Goal: Task Accomplishment & Management: Manage account settings

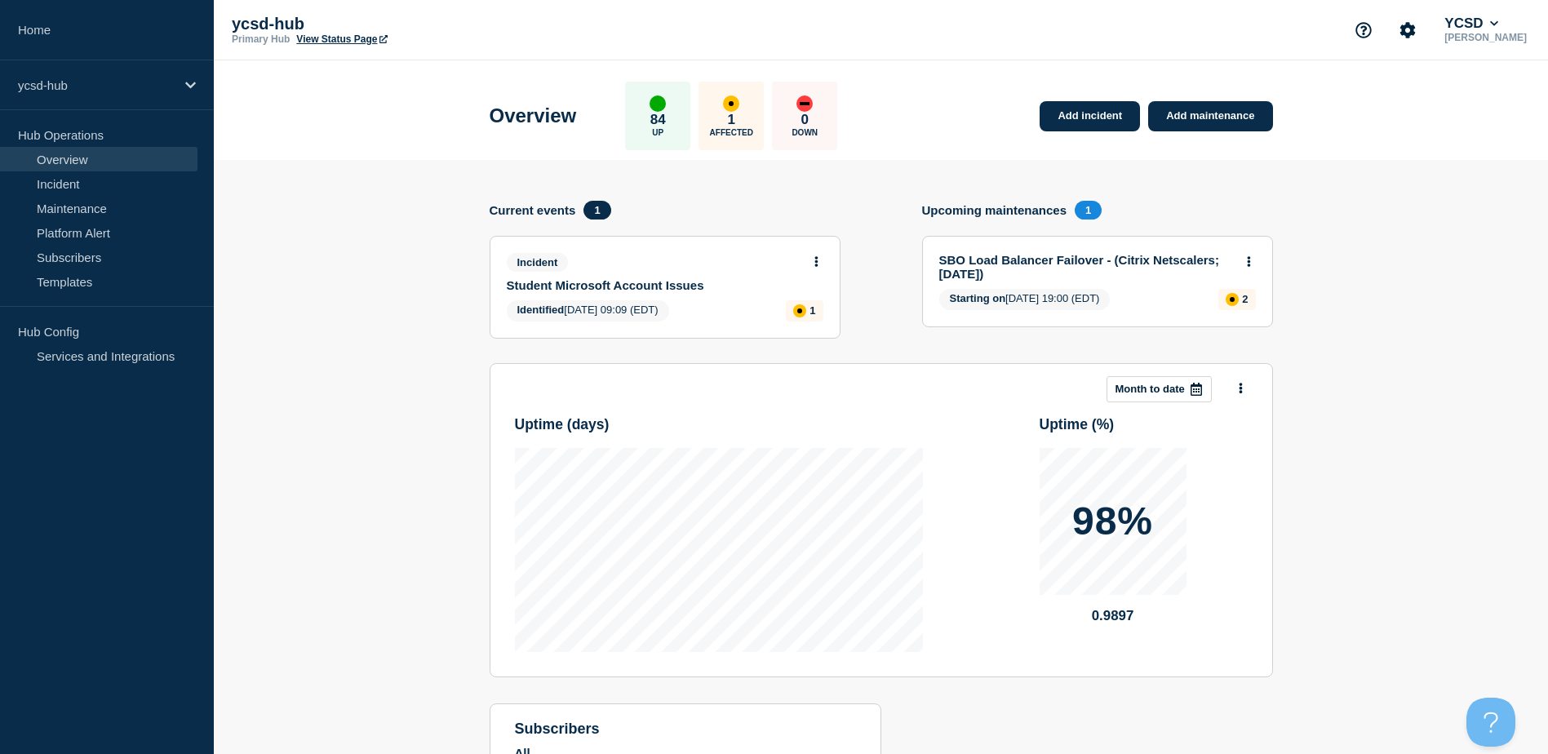
click at [1051, 256] on link "SBO Load Balancer Failover - (Citrix Netscalers; [DATE])" at bounding box center [1086, 267] width 295 height 28
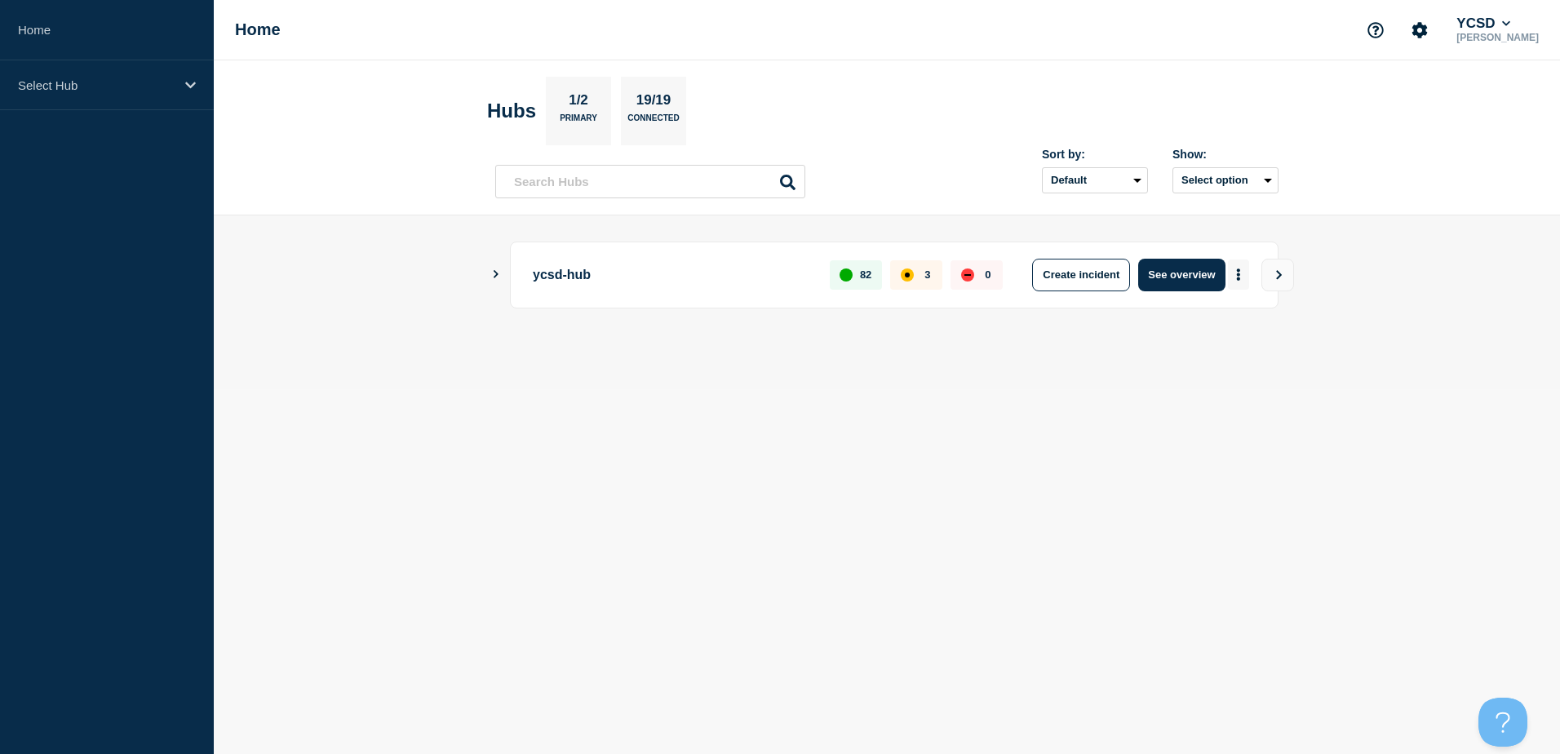
click at [1241, 273] on button "More actions" at bounding box center [1238, 275] width 21 height 30
click at [1233, 345] on link "View Status Page" at bounding box center [1238, 346] width 120 height 14
click at [1211, 274] on button "See overview" at bounding box center [1181, 275] width 87 height 33
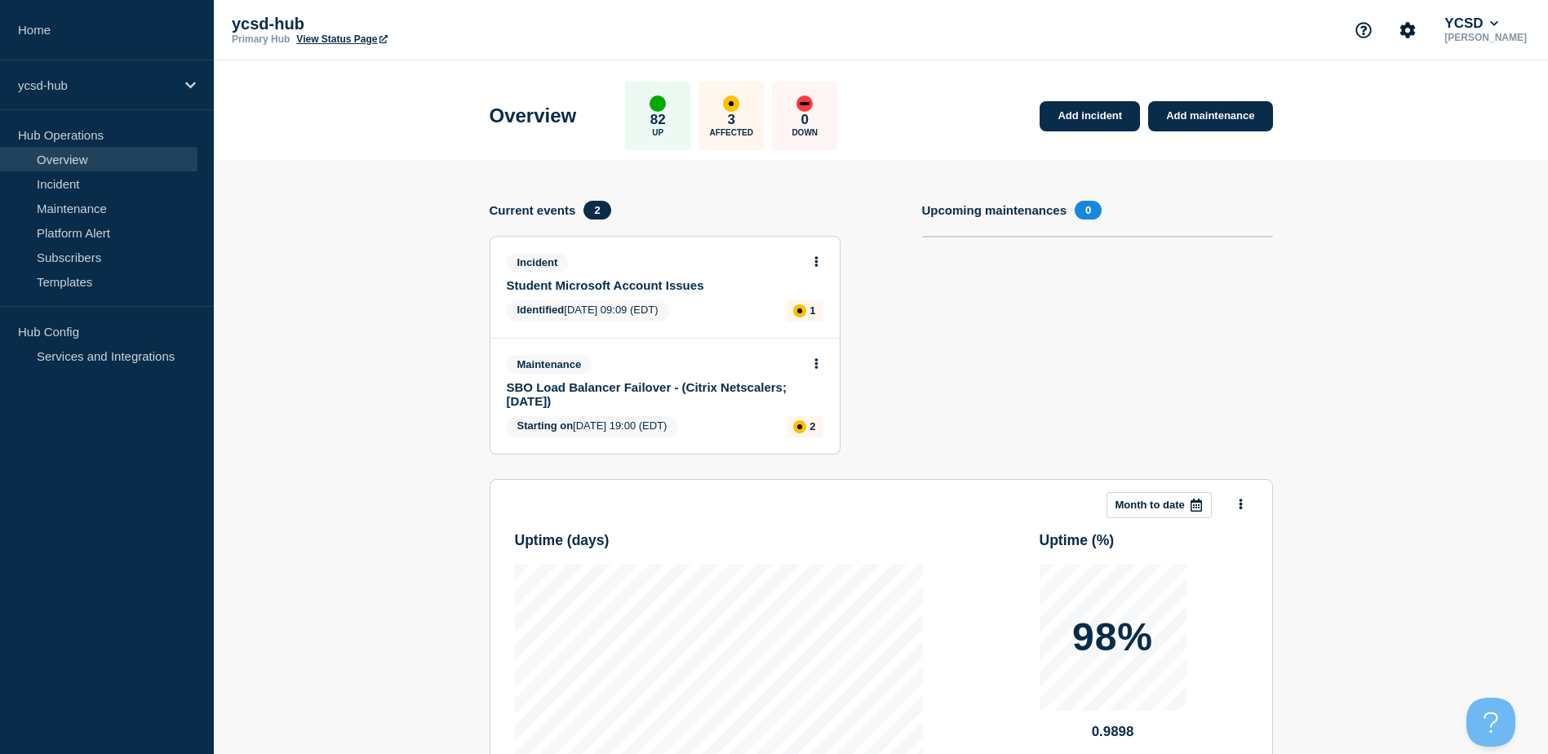
click at [683, 389] on link "SBO Load Balancer Failover - (Citrix Netscalers; [DATE])" at bounding box center [654, 394] width 295 height 28
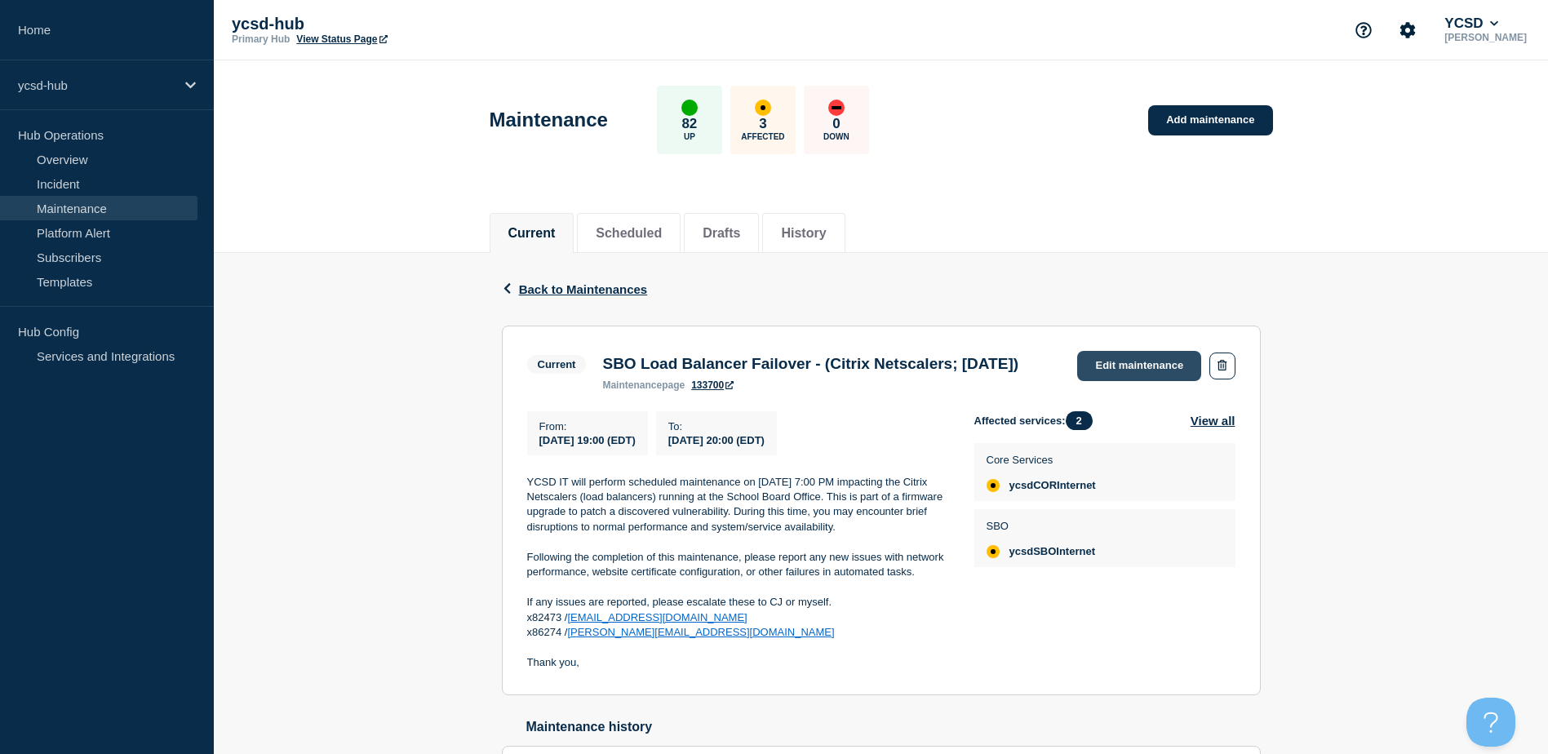
click at [1151, 361] on link "Edit maintenance" at bounding box center [1139, 366] width 124 height 30
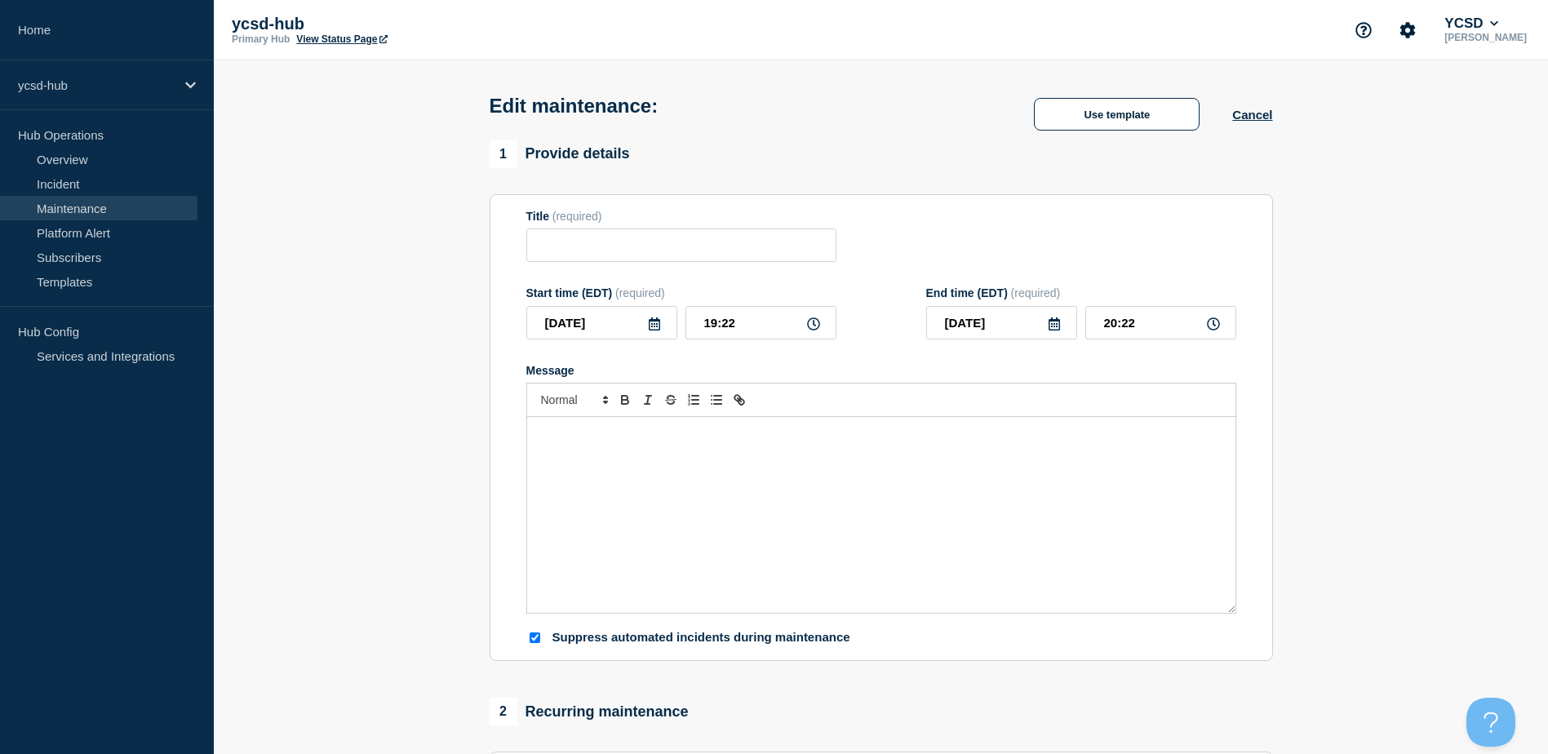
type input "SBO Load Balancer Failover - (Citrix Netscalers; [DATE])"
type input "19:00"
type input "20:00"
checkbox input "true"
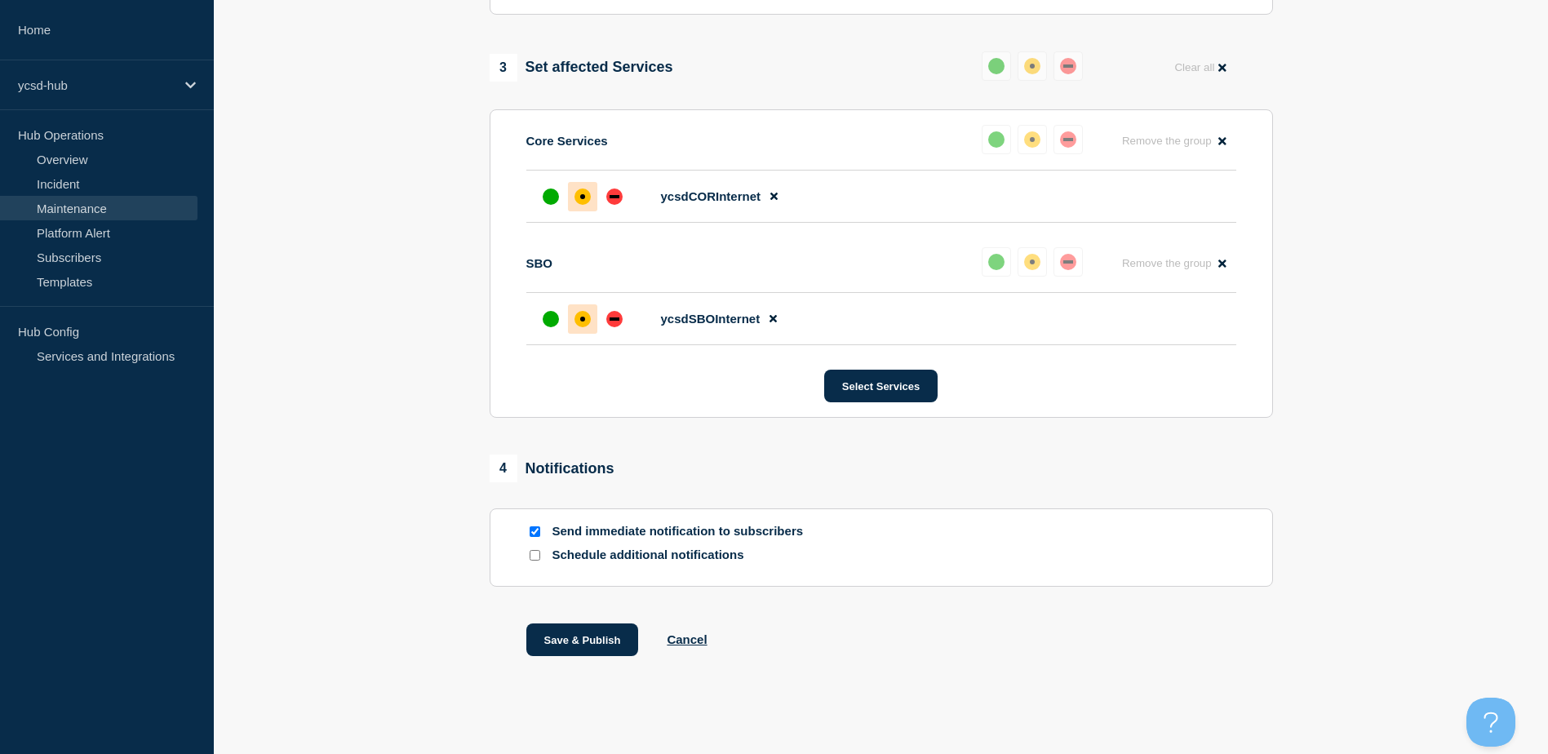
scroll to position [823, 0]
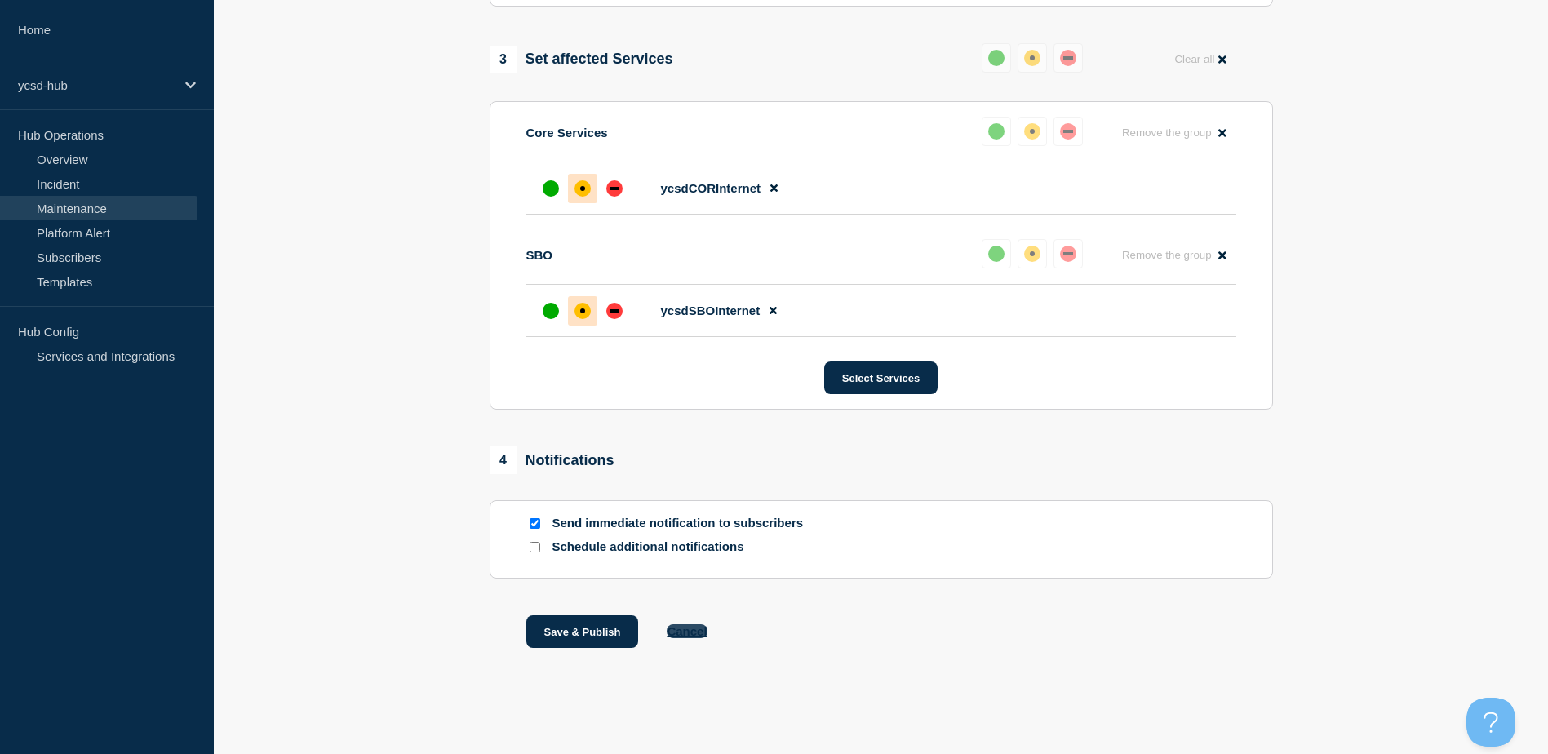
click at [688, 628] on button "Cancel" at bounding box center [687, 631] width 40 height 14
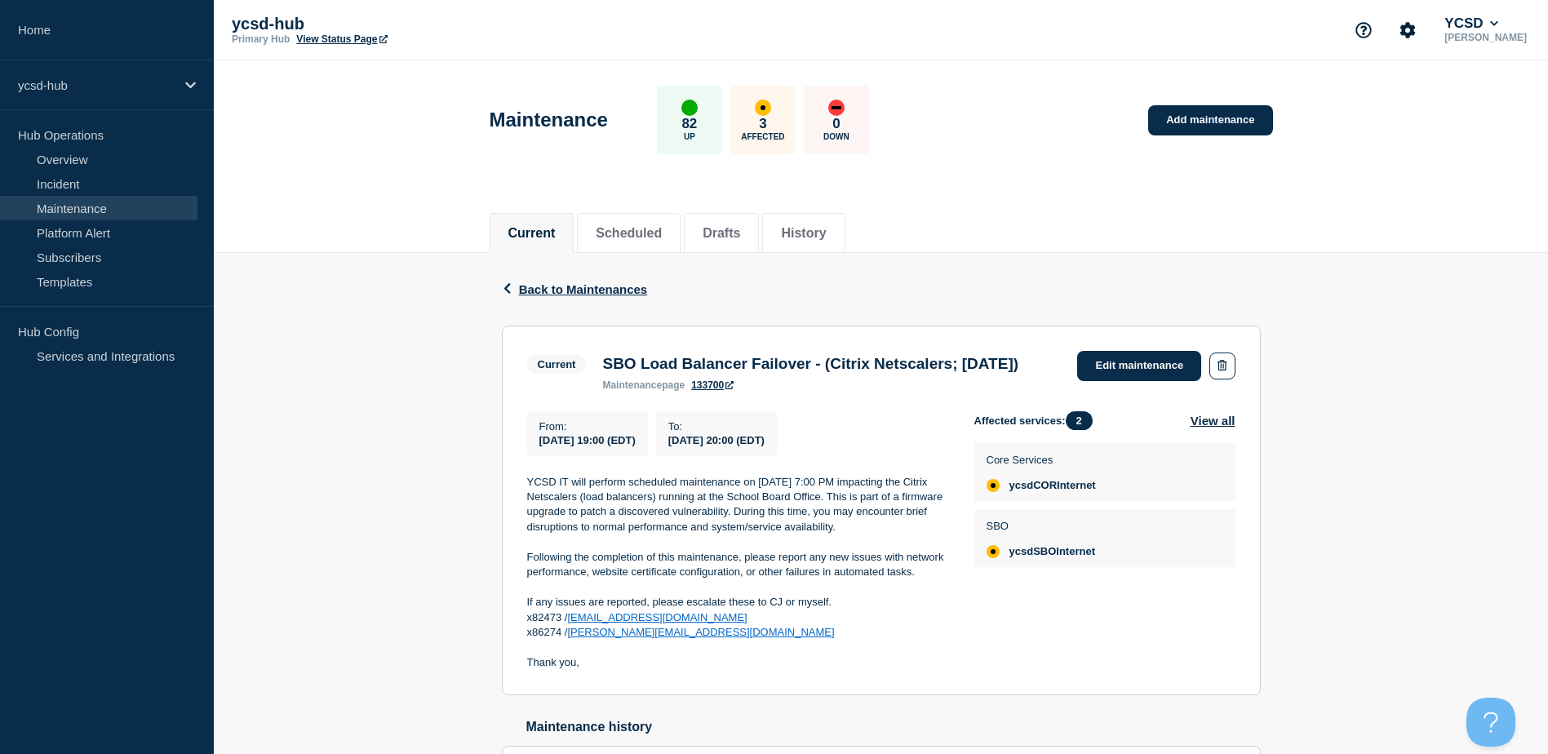
click at [719, 391] on link "133700" at bounding box center [712, 384] width 42 height 11
click at [541, 235] on button "Current" at bounding box center [531, 233] width 47 height 15
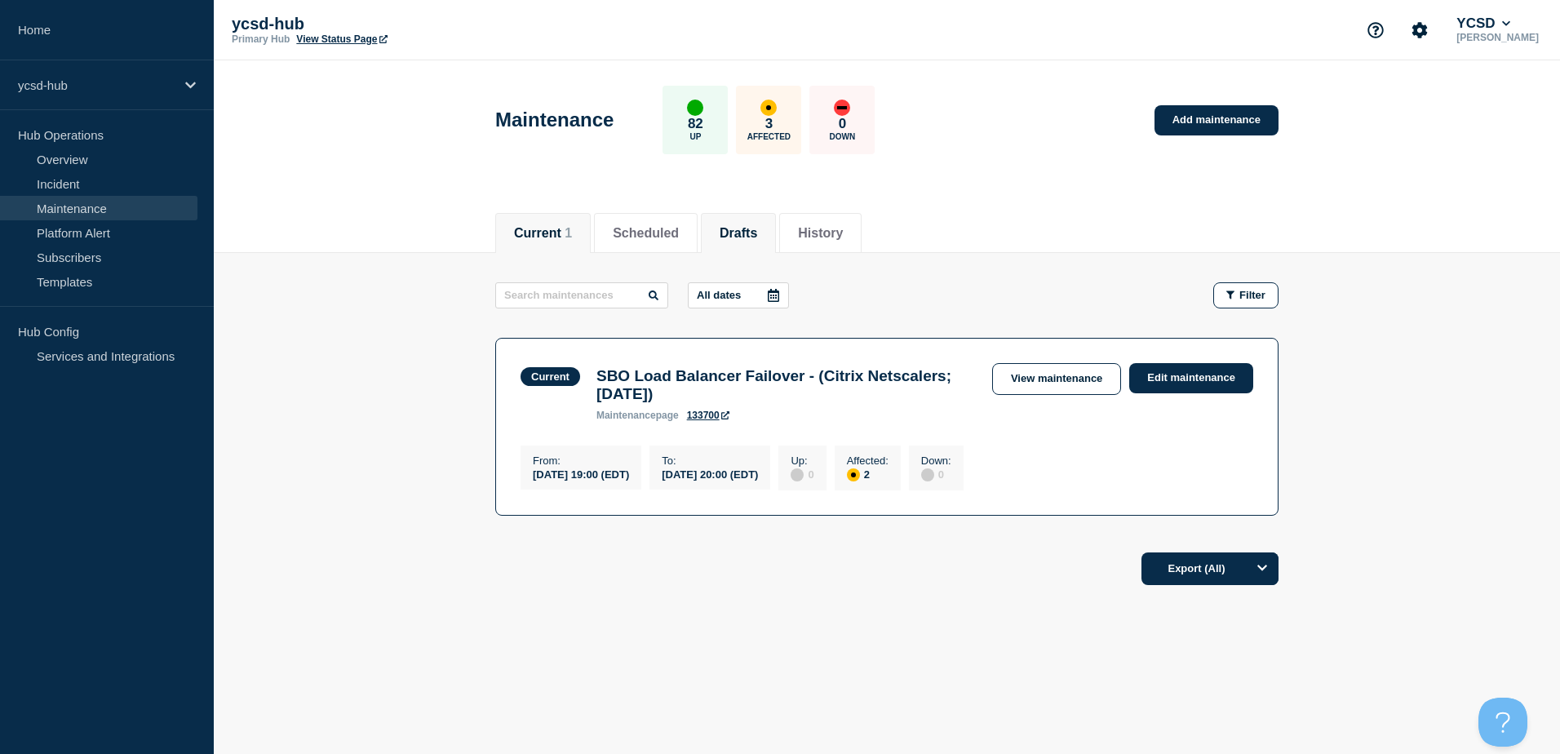
click at [756, 240] on button "Drafts" at bounding box center [739, 233] width 38 height 15
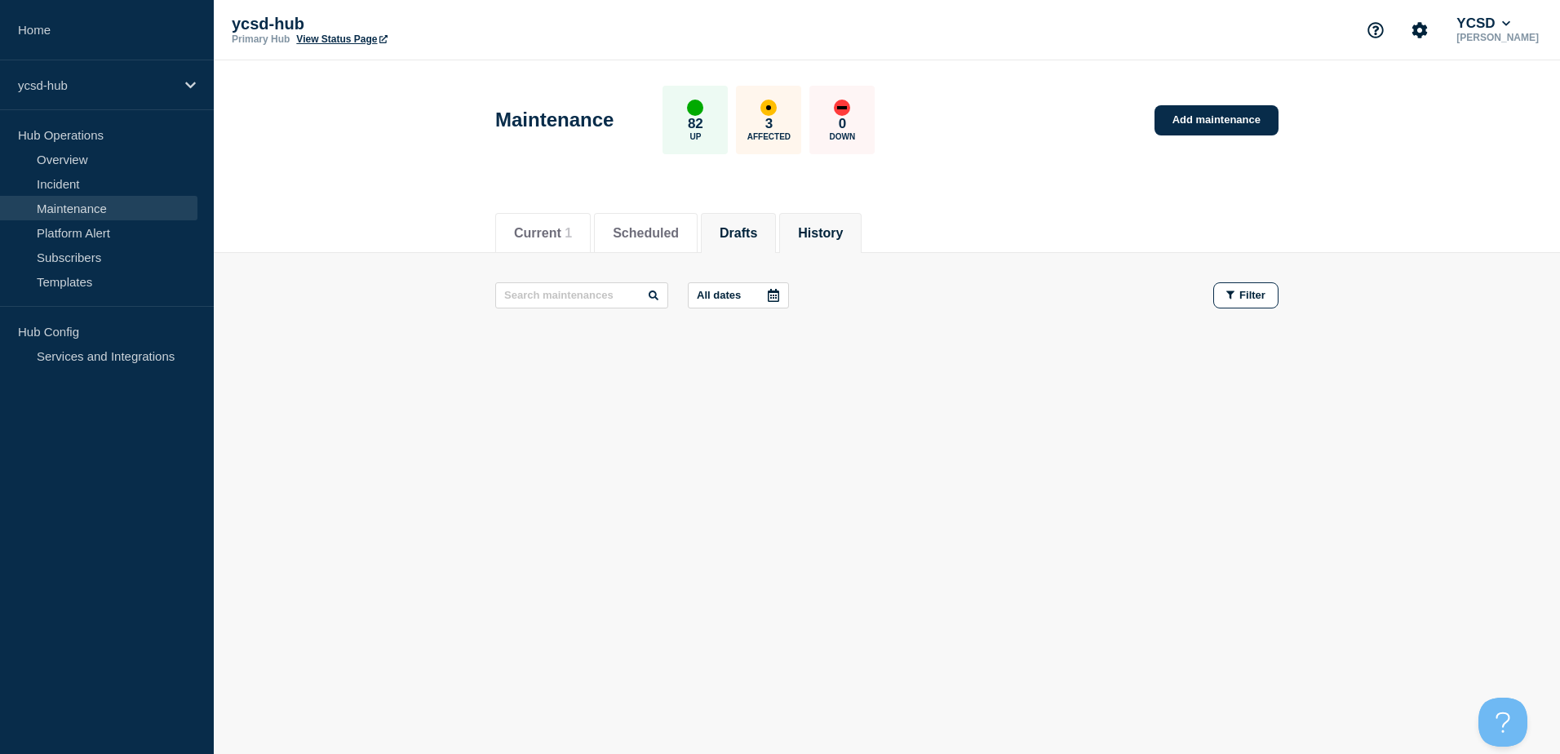
click at [843, 236] on button "History" at bounding box center [820, 233] width 45 height 15
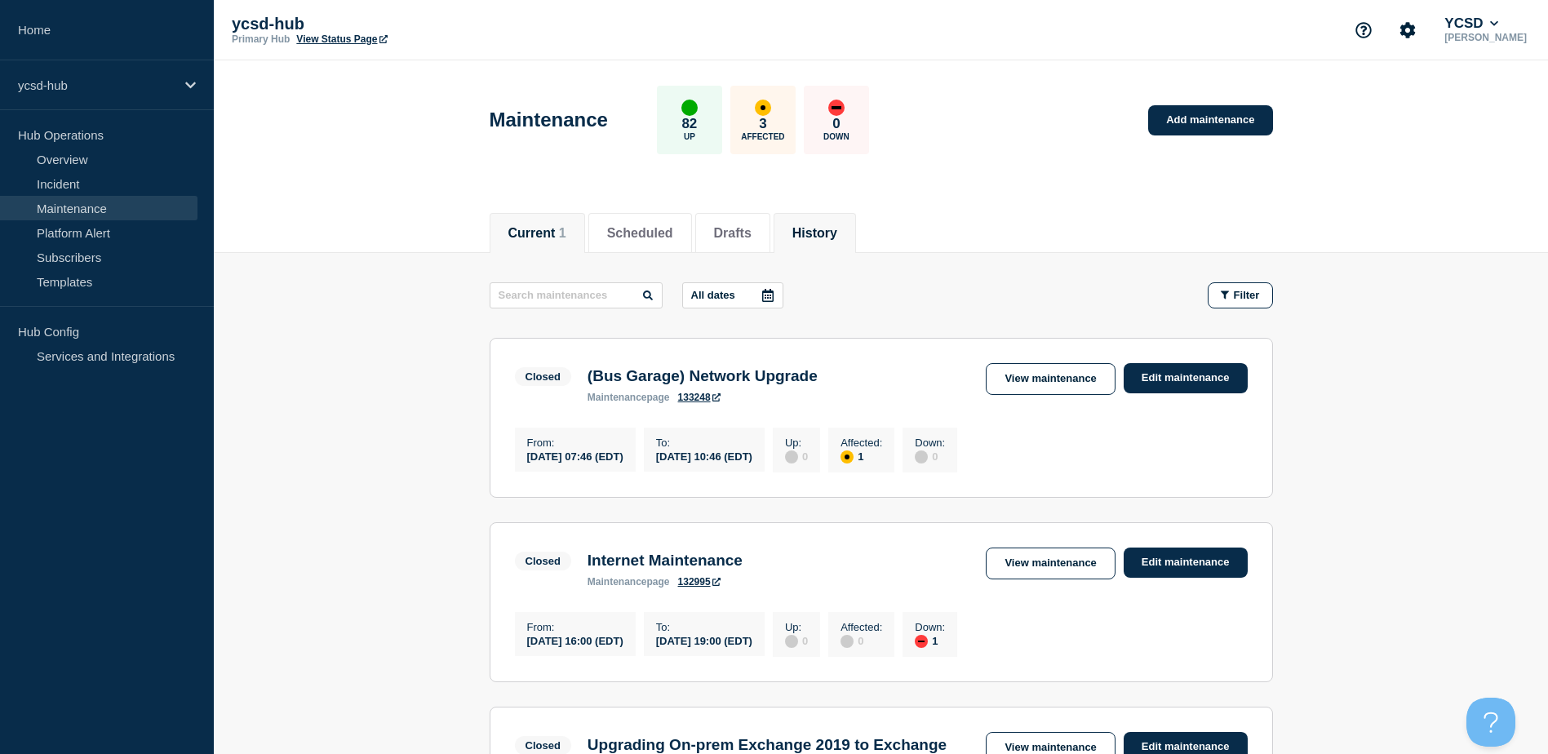
click at [535, 233] on button "Current 1" at bounding box center [537, 233] width 58 height 15
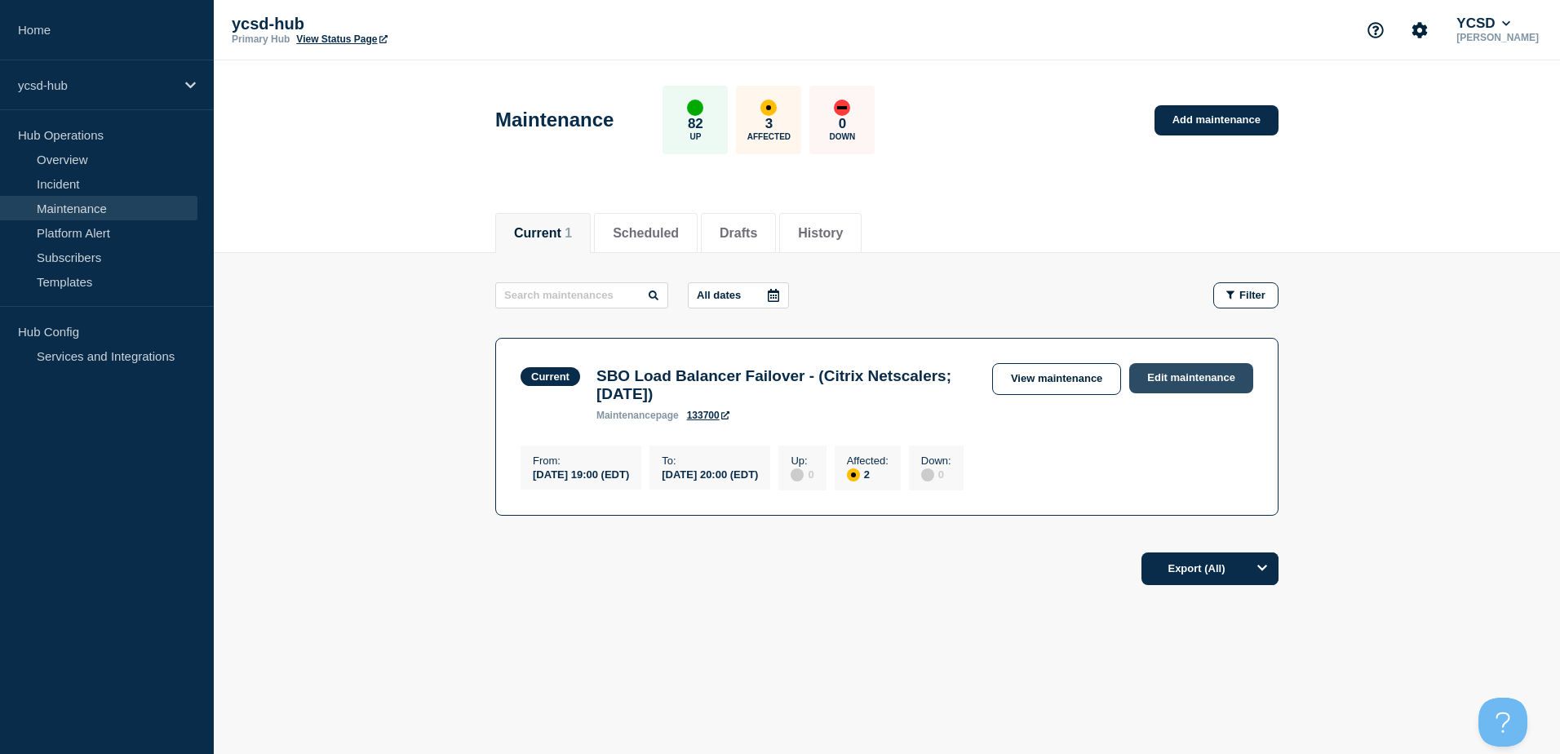
click at [1182, 379] on link "Edit maintenance" at bounding box center [1191, 378] width 124 height 30
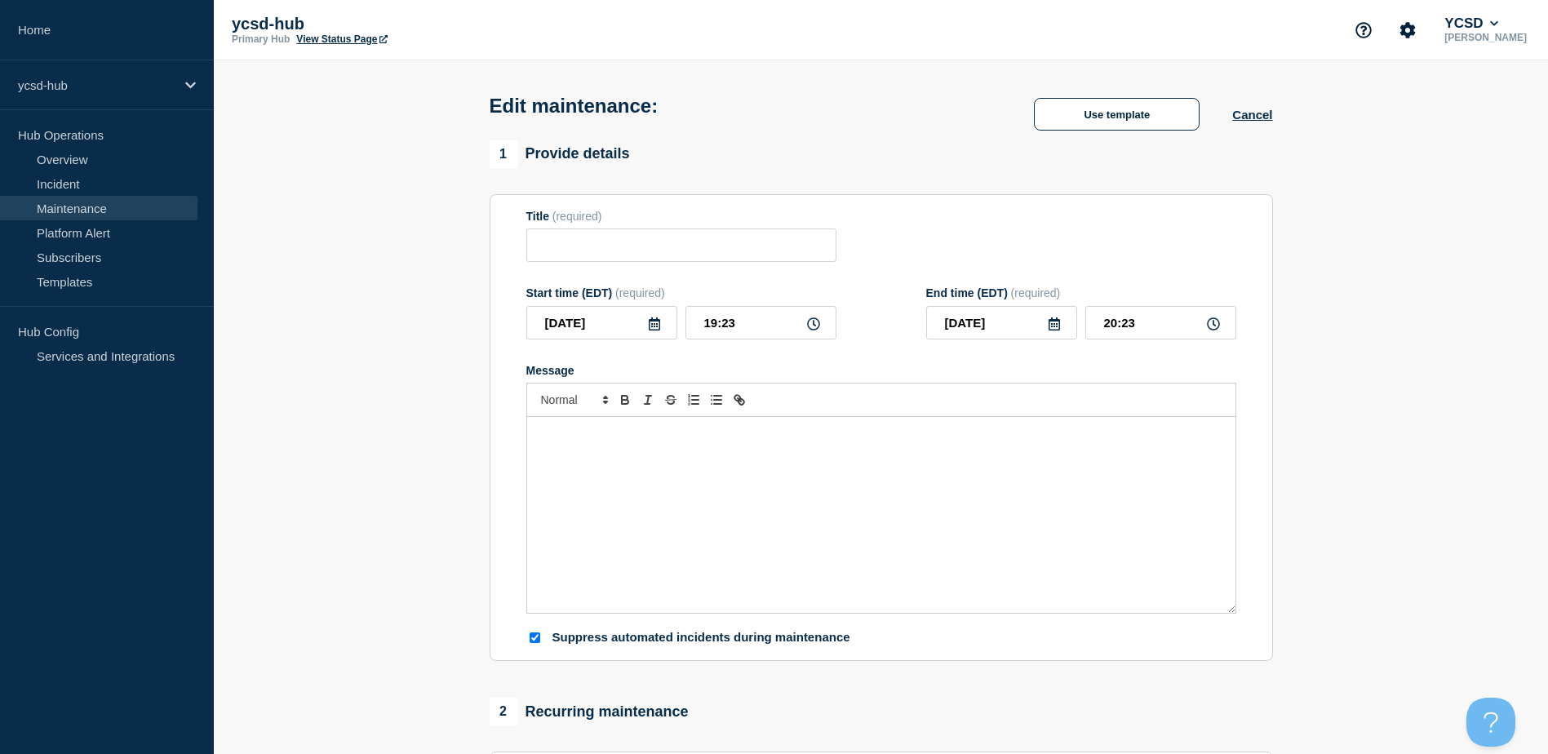
type input "SBO Load Balancer Failover - (Citrix Netscalers; [DATE])"
type input "19:00"
type input "20:00"
checkbox input "true"
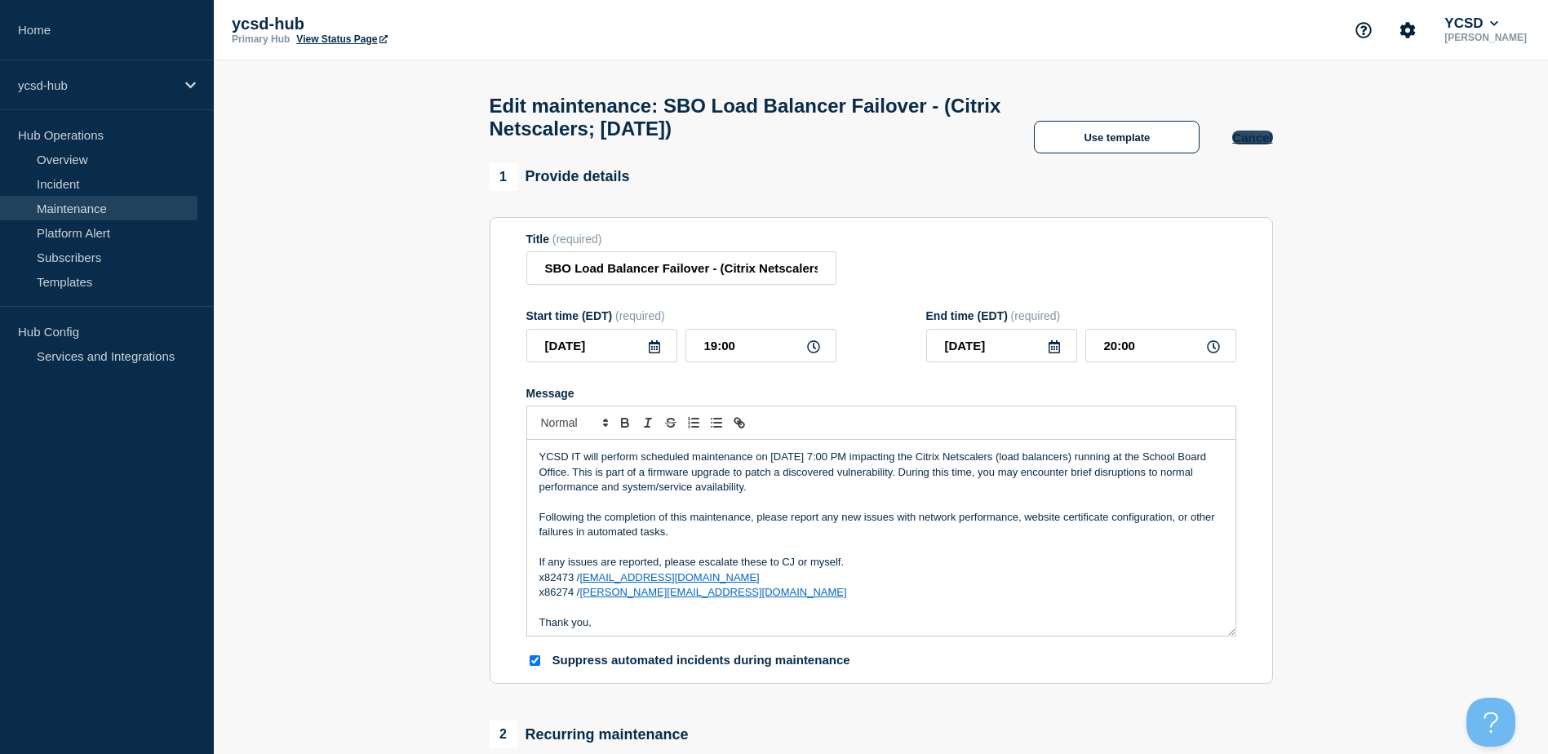
click at [1268, 142] on button "Cancel" at bounding box center [1252, 138] width 40 height 14
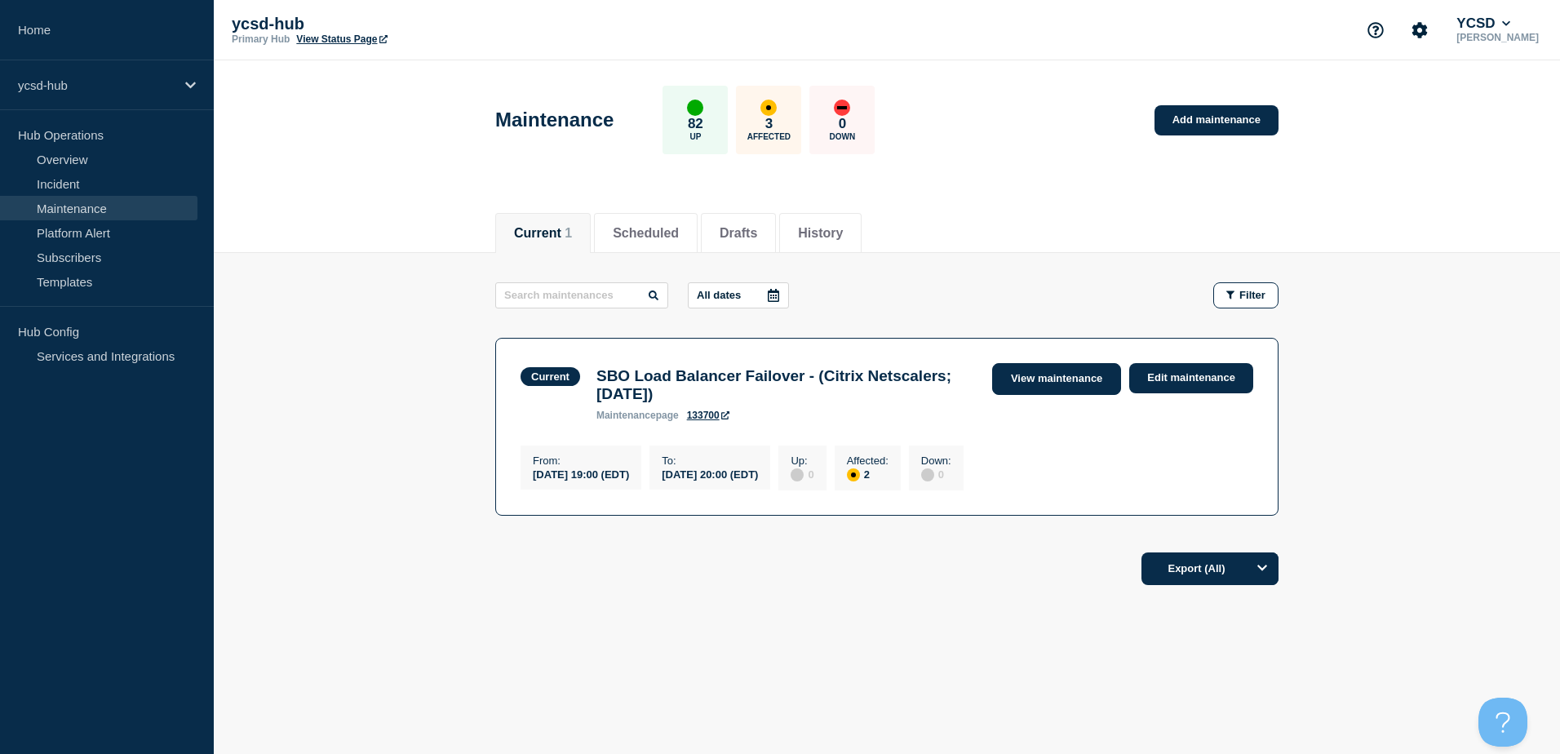
click at [1058, 379] on link "View maintenance" at bounding box center [1056, 379] width 129 height 32
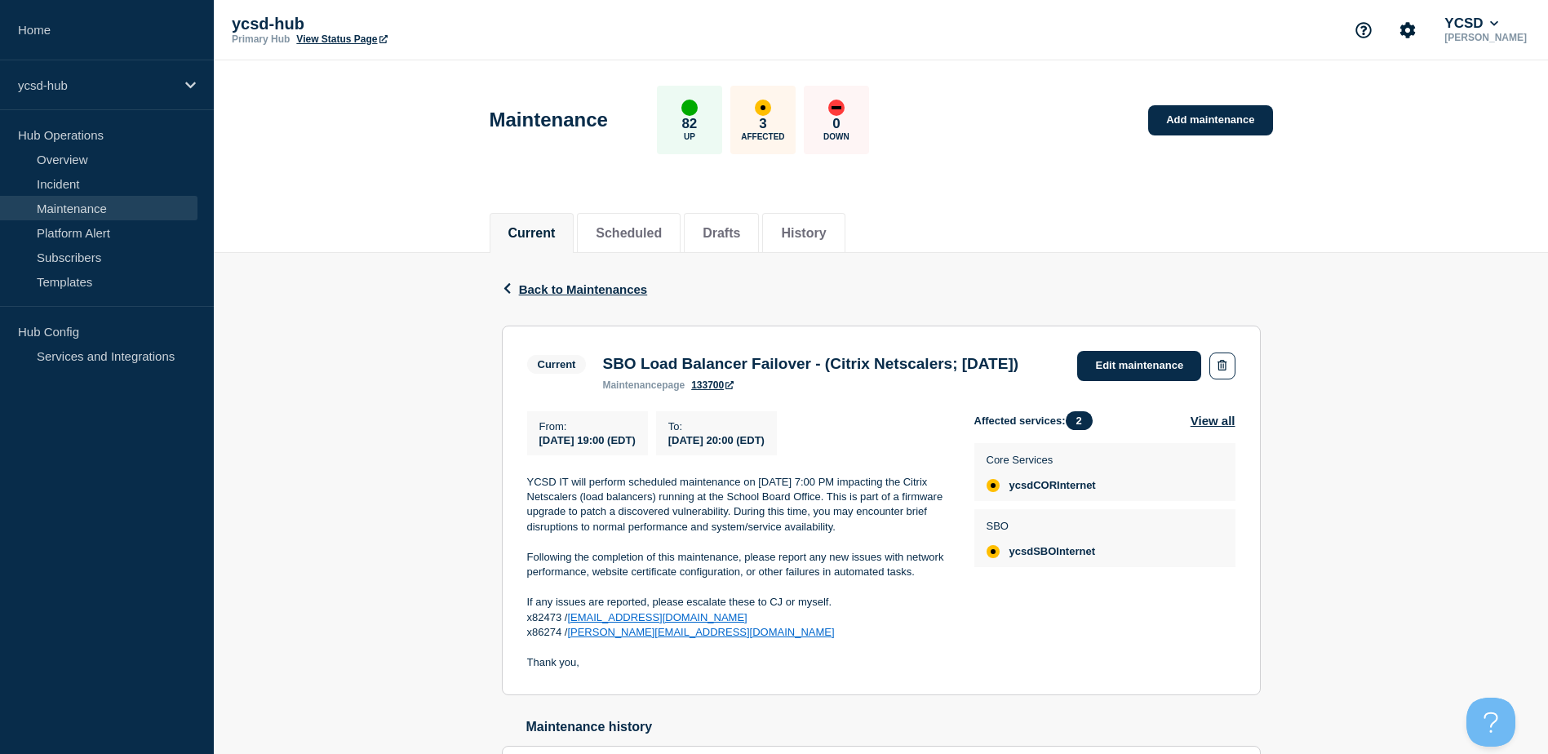
scroll to position [137, 0]
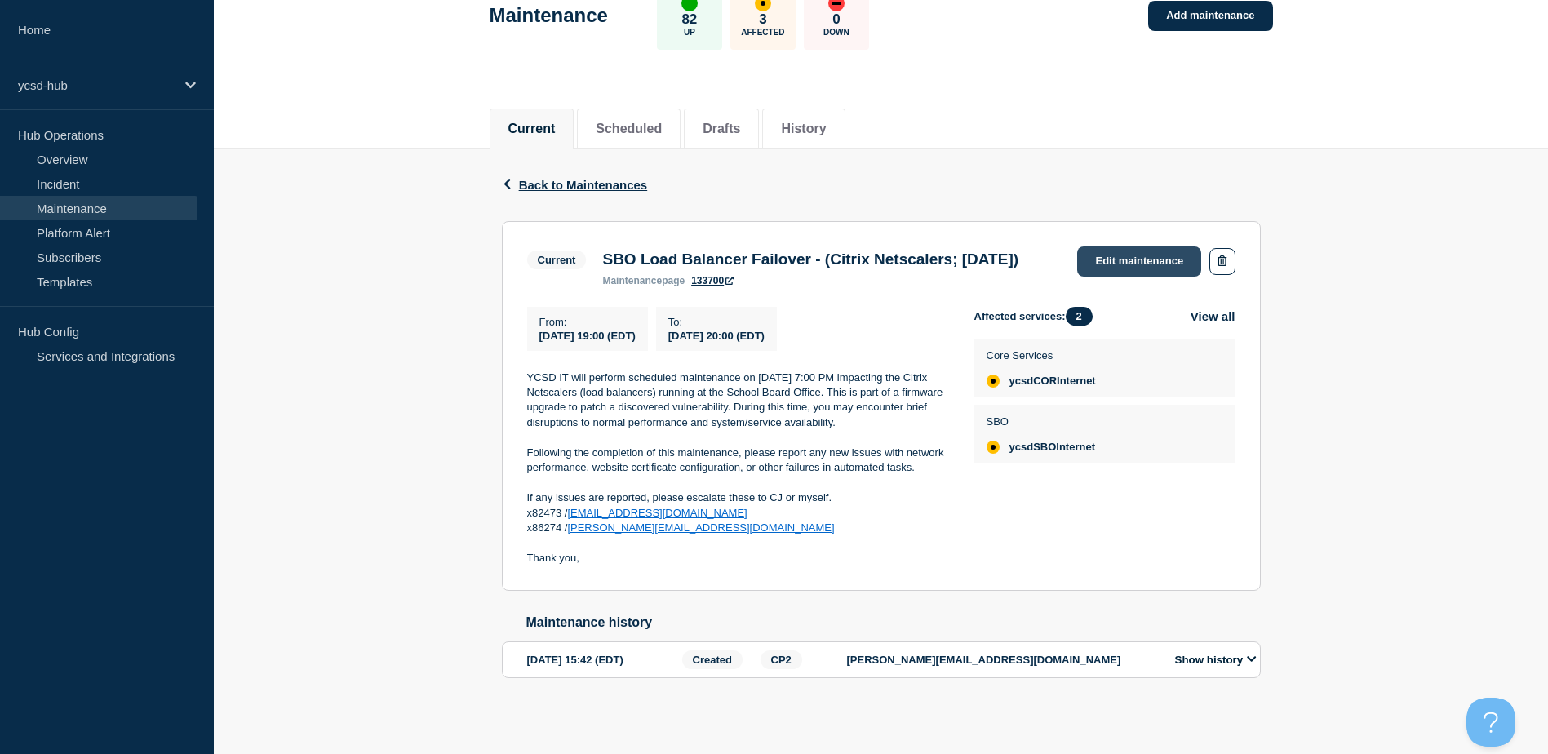
click at [1146, 246] on link "Edit maintenance" at bounding box center [1139, 261] width 124 height 30
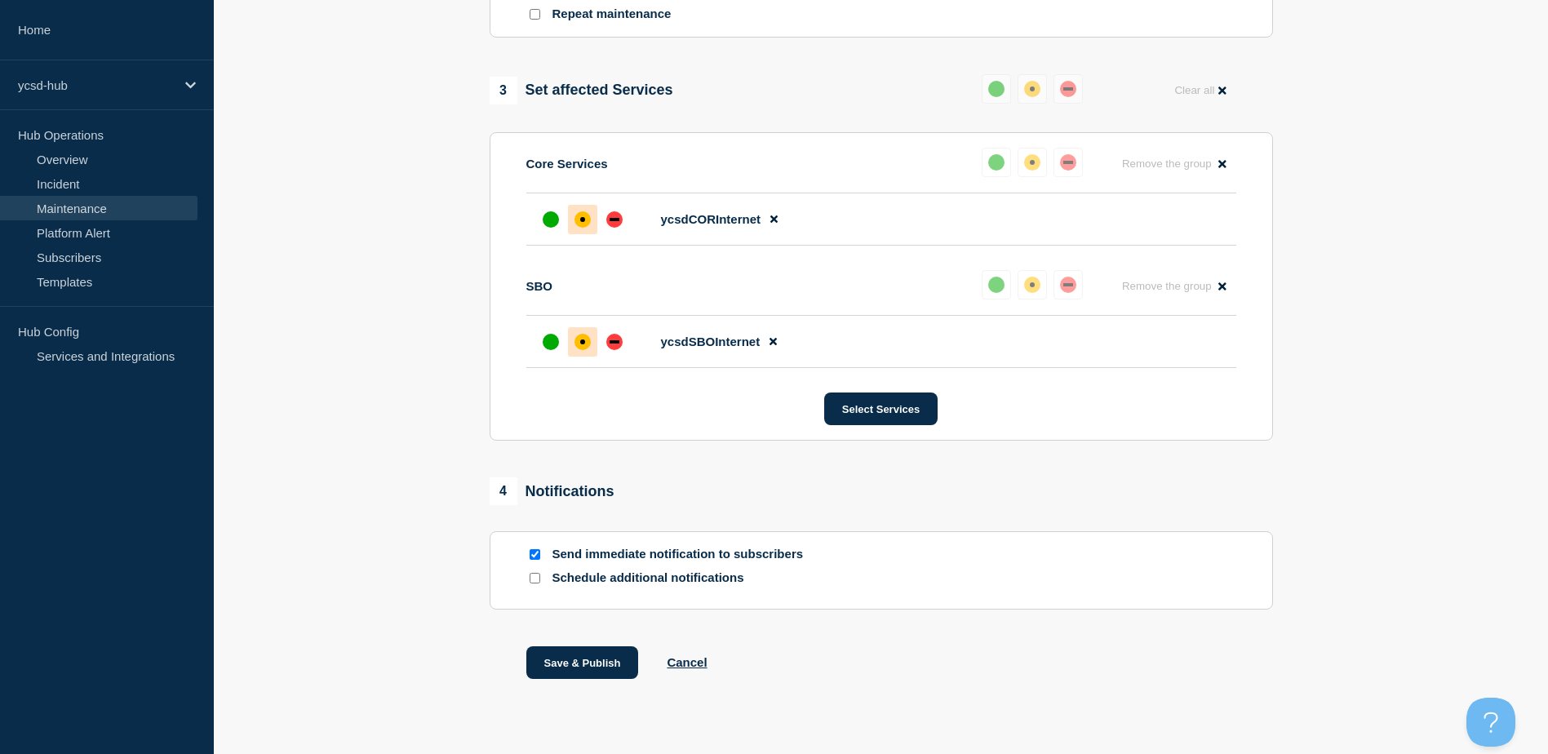
scroll to position [823, 0]
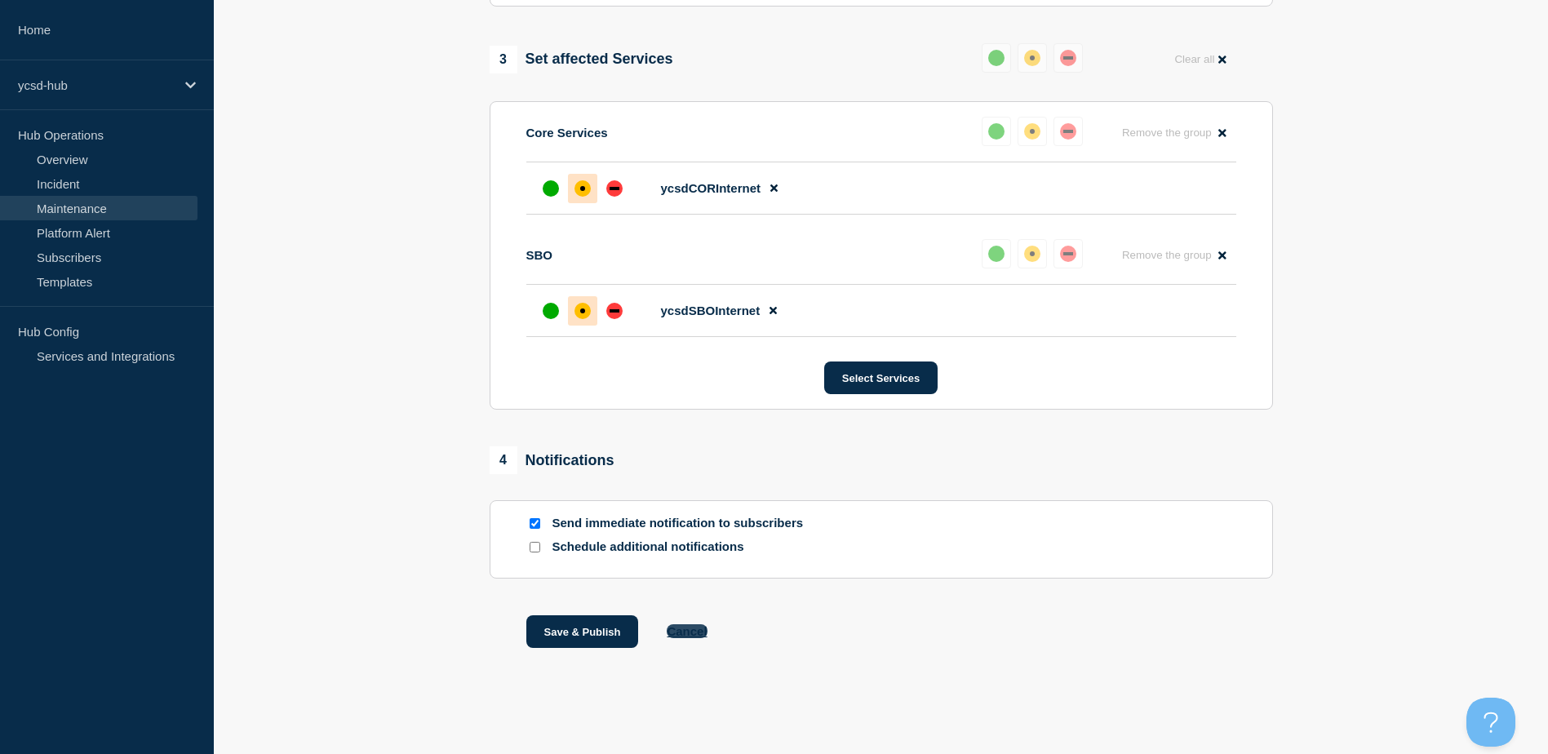
click at [676, 632] on button "Cancel" at bounding box center [687, 631] width 40 height 14
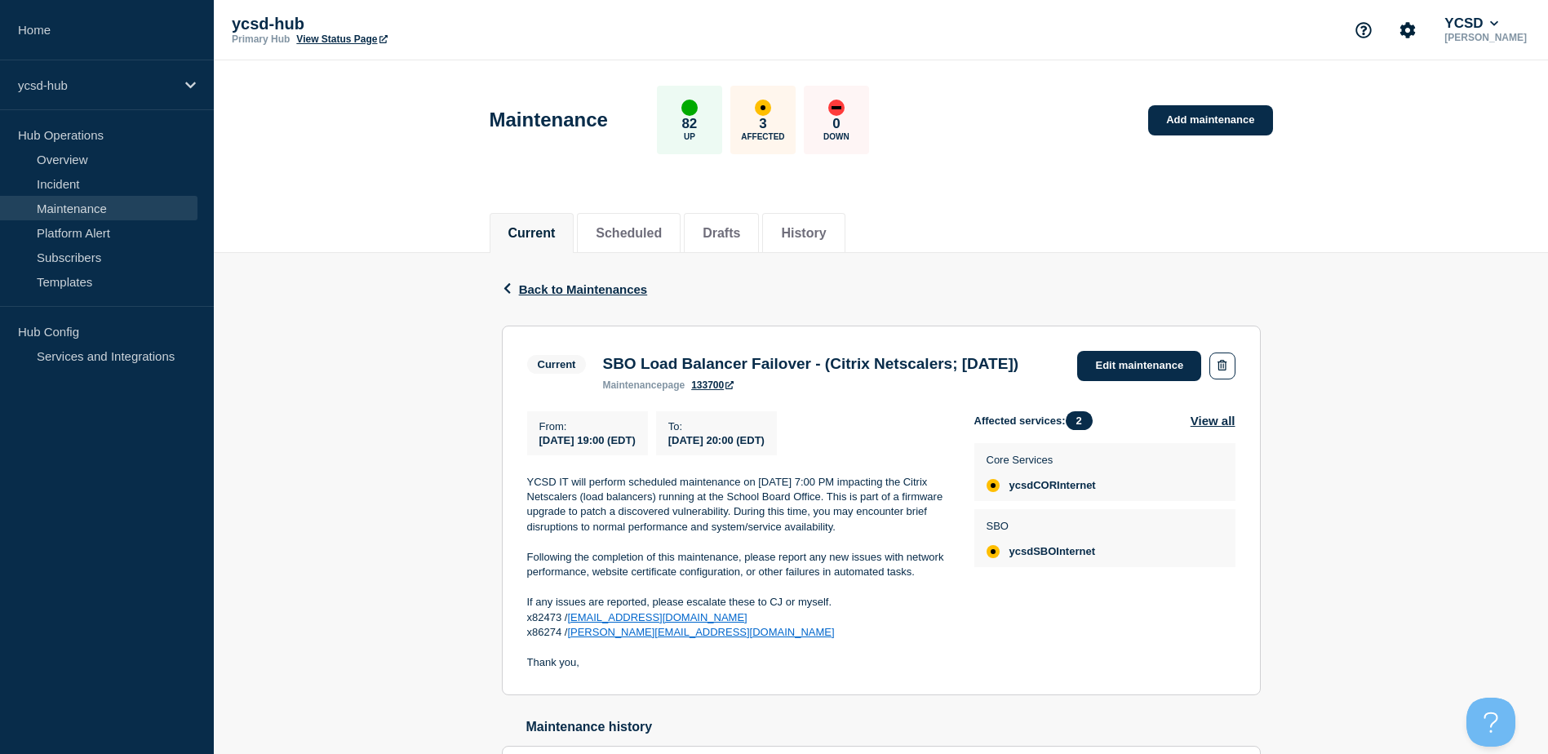
click at [898, 153] on div "Maintenance 82 Up 3 Affected 0 Down Add maintenance" at bounding box center [881, 114] width 820 height 100
